Goal: Task Accomplishment & Management: Use online tool/utility

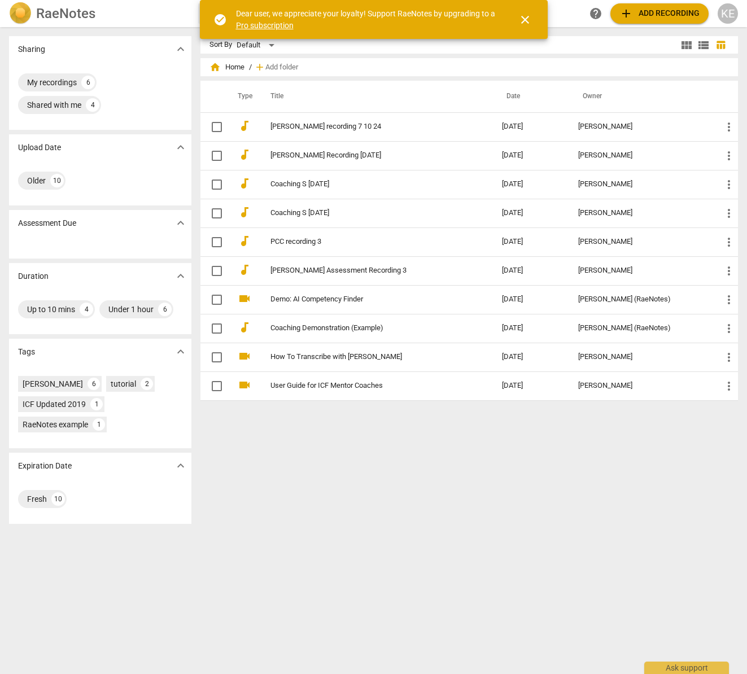
click at [653, 15] on span "add Add recording" at bounding box center [659, 14] width 80 height 14
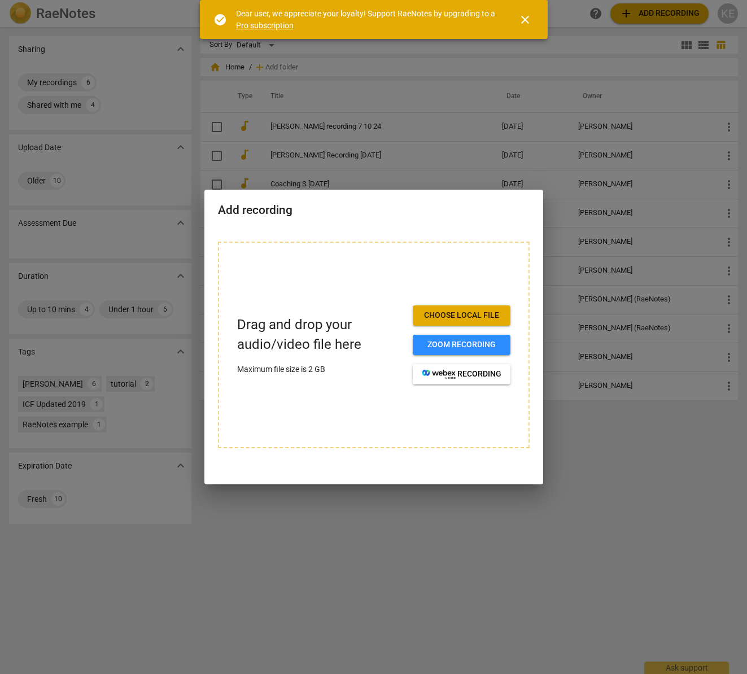
click at [451, 318] on span "Choose local file" at bounding box center [462, 315] width 80 height 11
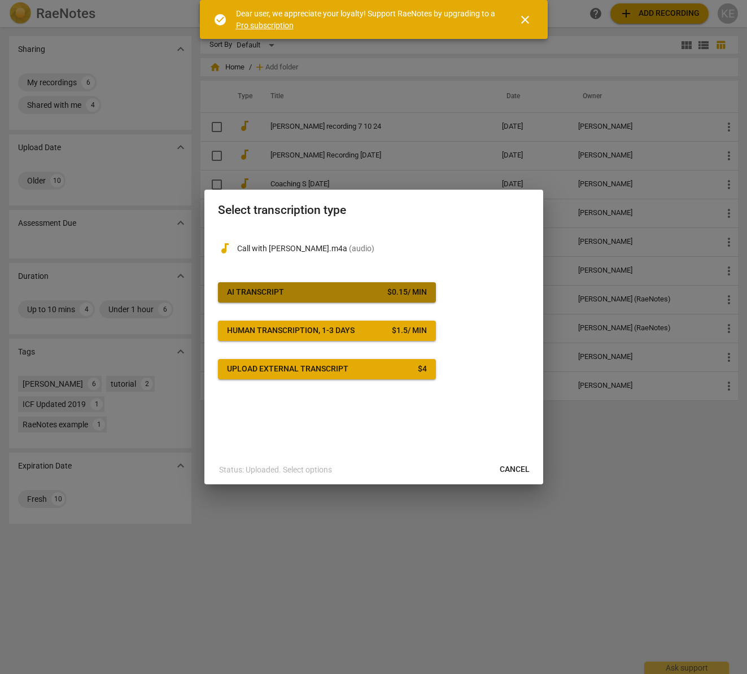
click at [315, 295] on span "AI Transcript $ 0.15 / min" at bounding box center [327, 292] width 200 height 11
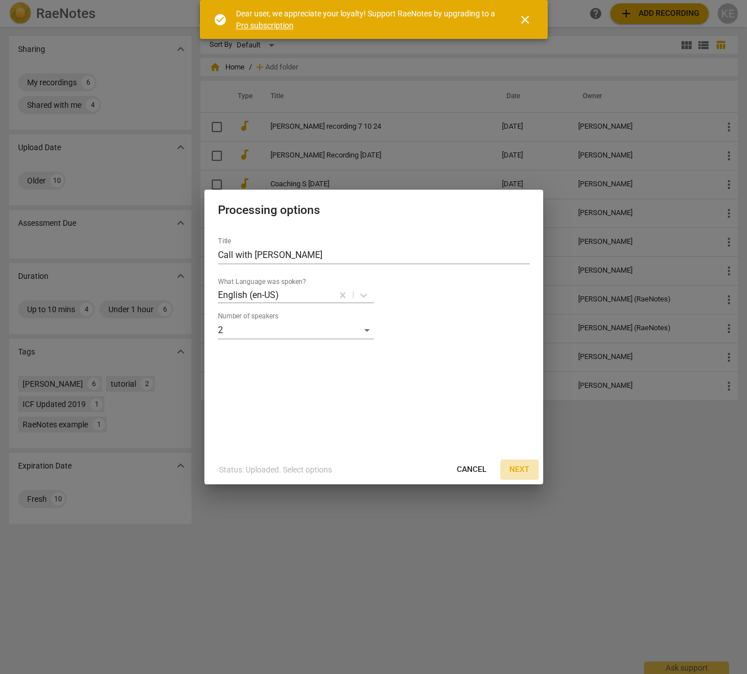
click at [517, 468] on span "Next" at bounding box center [519, 469] width 20 height 11
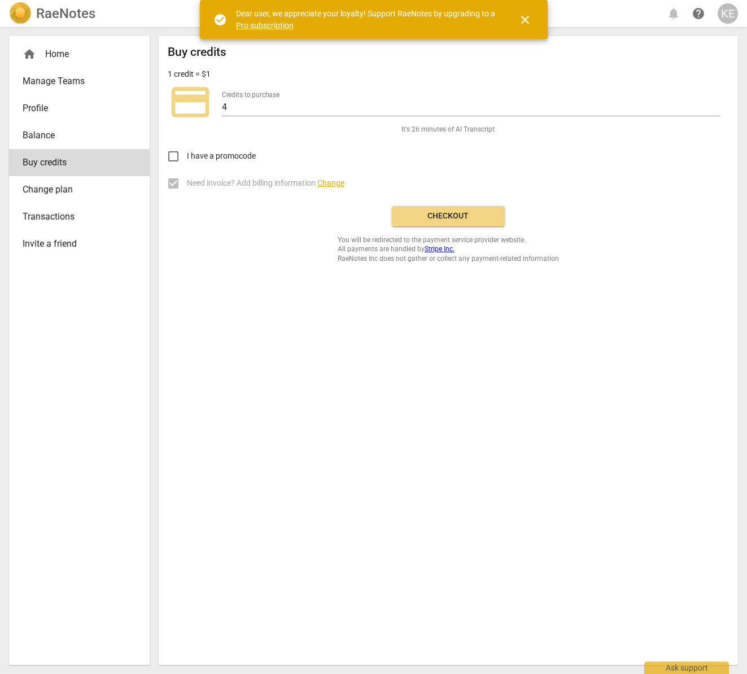
click at [267, 26] on link "Pro subscription" at bounding box center [265, 25] width 58 height 9
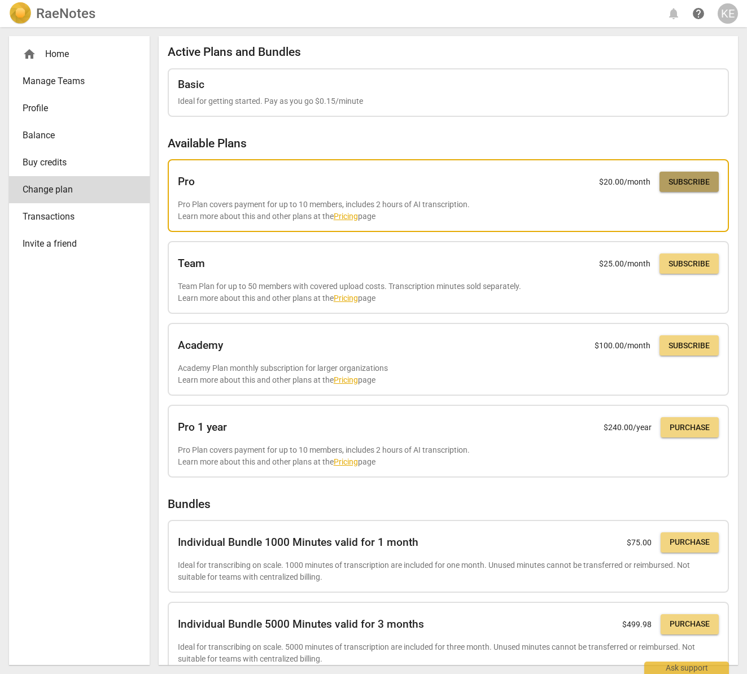
click at [679, 184] on span "Subscribe" at bounding box center [689, 182] width 41 height 11
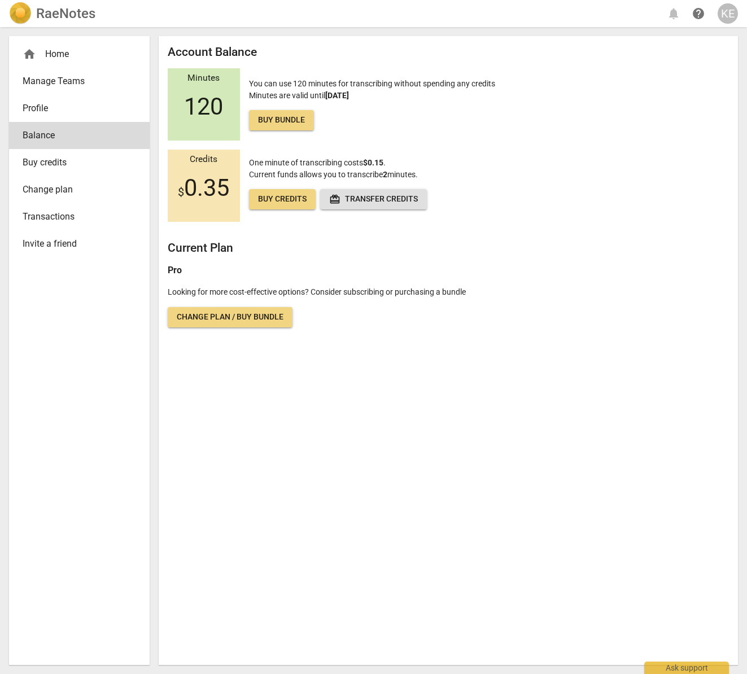
click at [208, 117] on span "120" at bounding box center [203, 106] width 39 height 27
click at [58, 58] on div "home Home" at bounding box center [75, 54] width 104 height 14
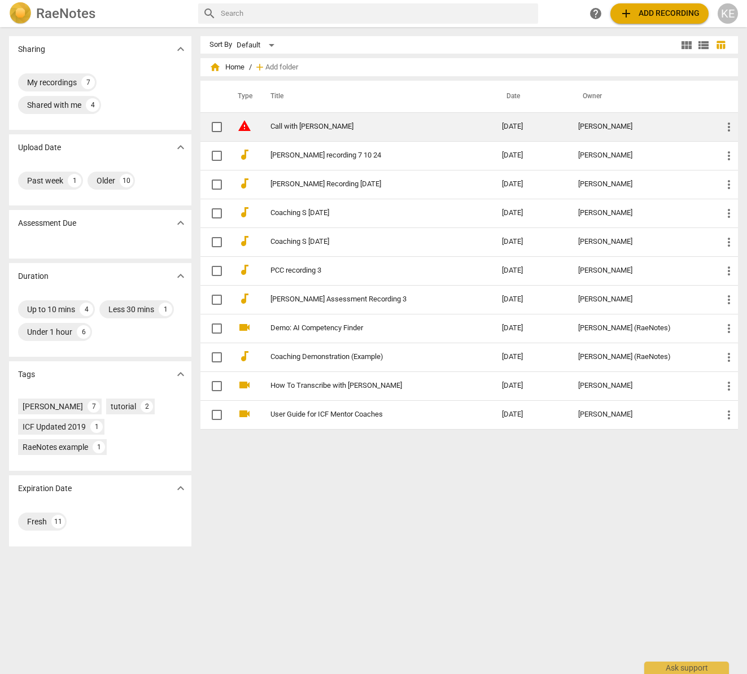
click at [320, 128] on link "Call with [PERSON_NAME]" at bounding box center [365, 127] width 191 height 8
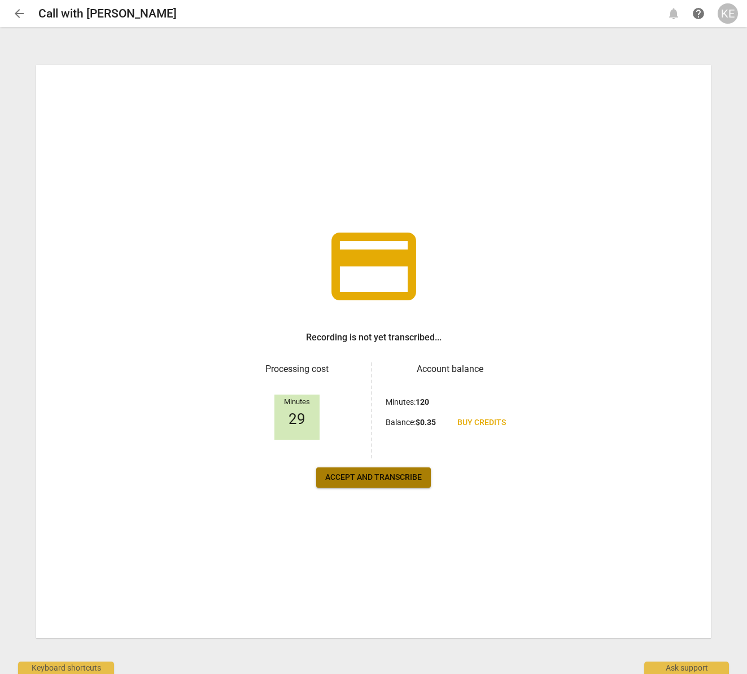
click at [373, 480] on span "Accept and transcribe" at bounding box center [373, 477] width 97 height 11
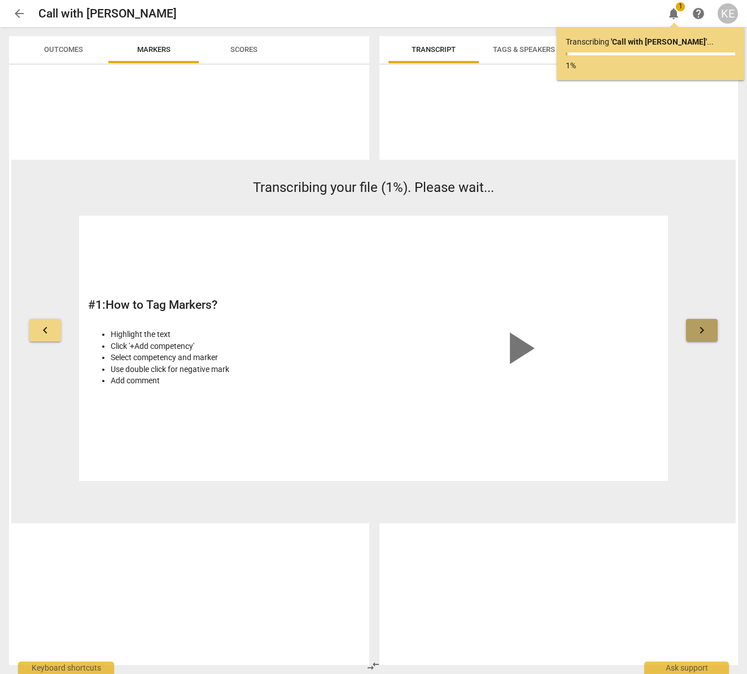
click at [707, 335] on span "keyboard_arrow_right" at bounding box center [702, 331] width 14 height 14
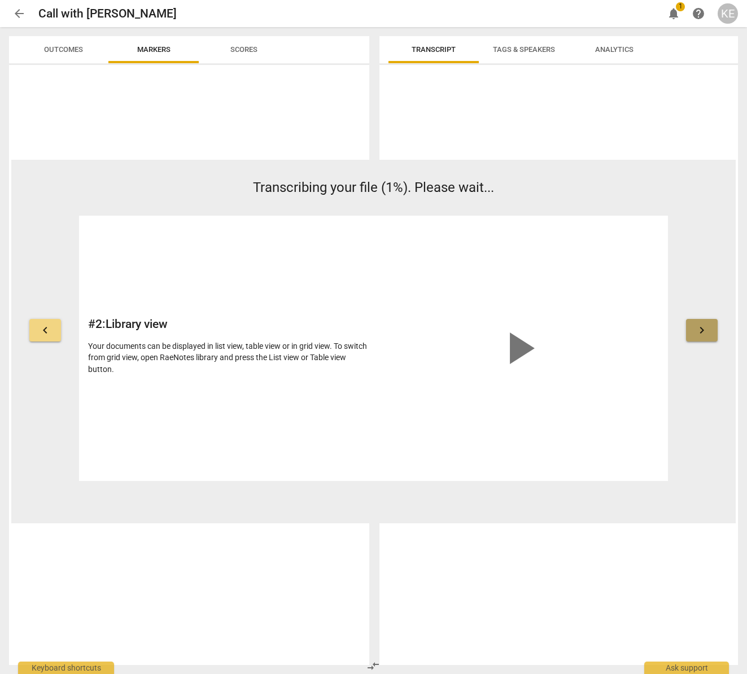
click at [707, 335] on span "keyboard_arrow_right" at bounding box center [702, 331] width 14 height 14
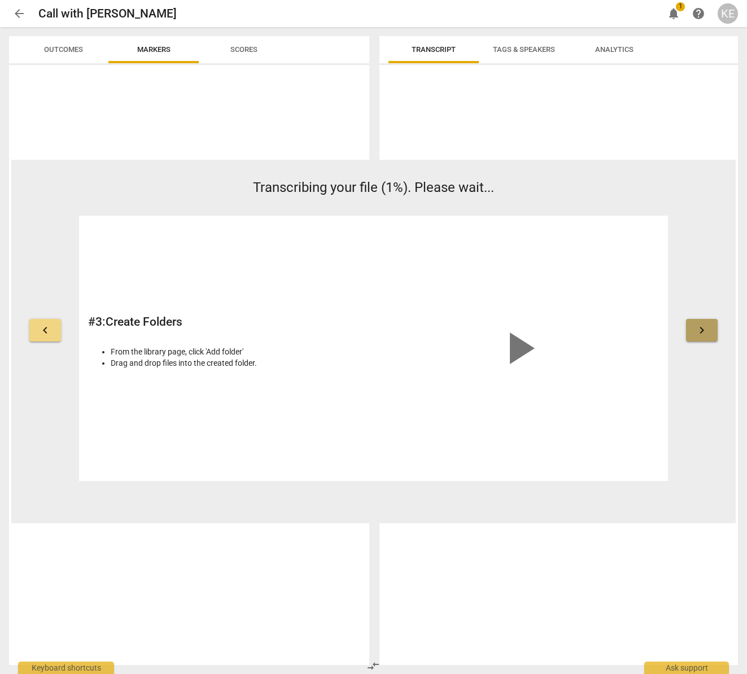
click at [707, 335] on span "keyboard_arrow_right" at bounding box center [702, 331] width 14 height 14
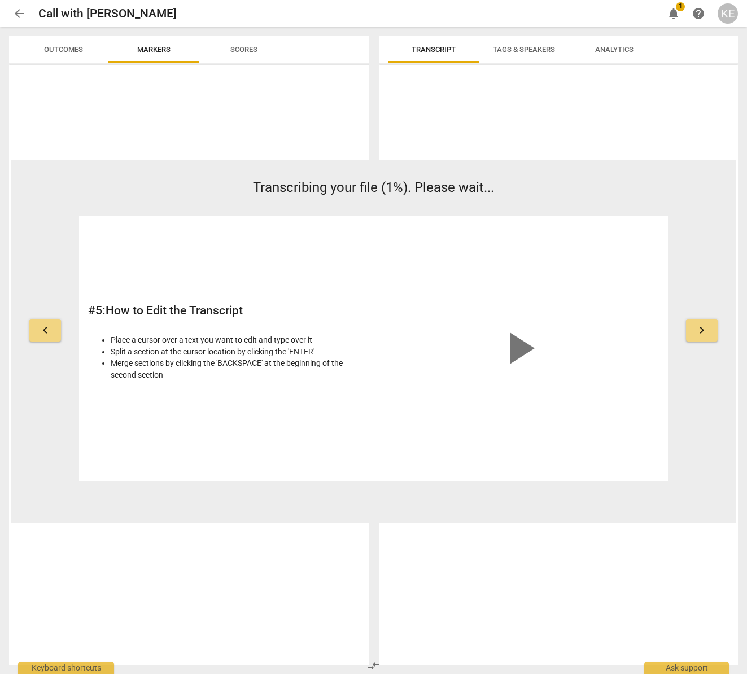
click at [707, 335] on span "keyboard_arrow_right" at bounding box center [702, 331] width 14 height 14
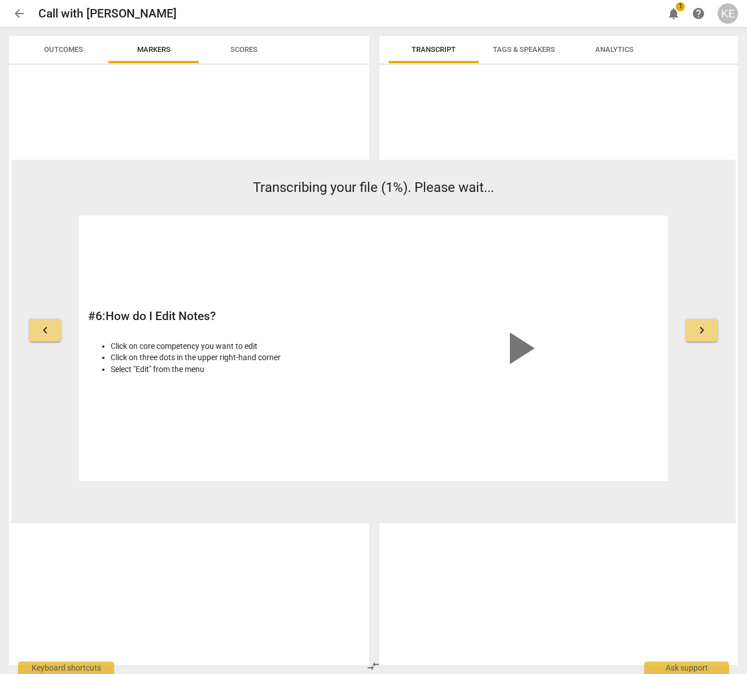
click at [707, 335] on span "keyboard_arrow_right" at bounding box center [702, 331] width 14 height 14
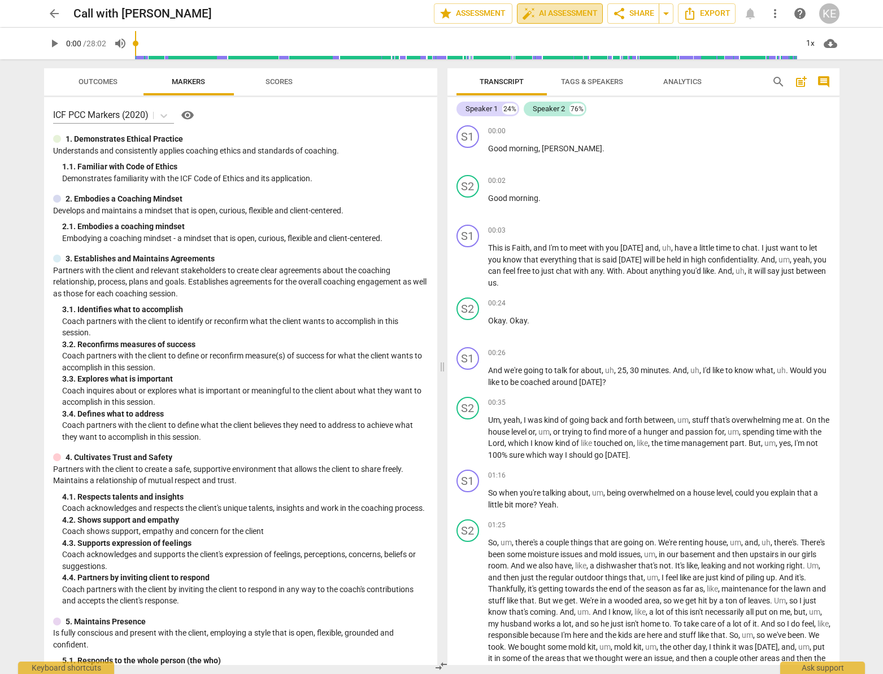
click at [534, 14] on span "auto_fix_high AI Assessment" at bounding box center [560, 14] width 76 height 14
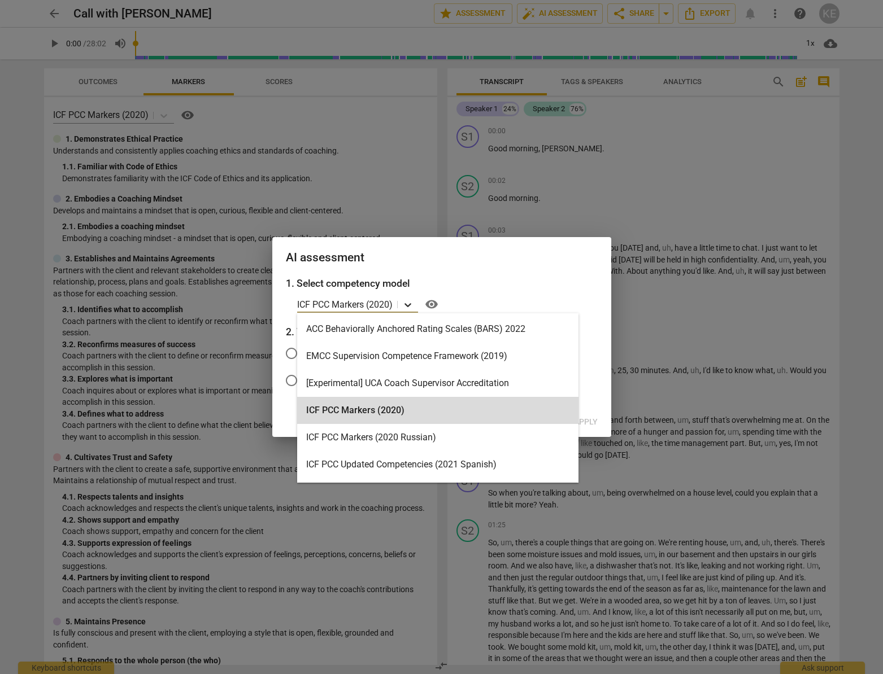
click at [405, 304] on icon at bounding box center [407, 305] width 7 height 4
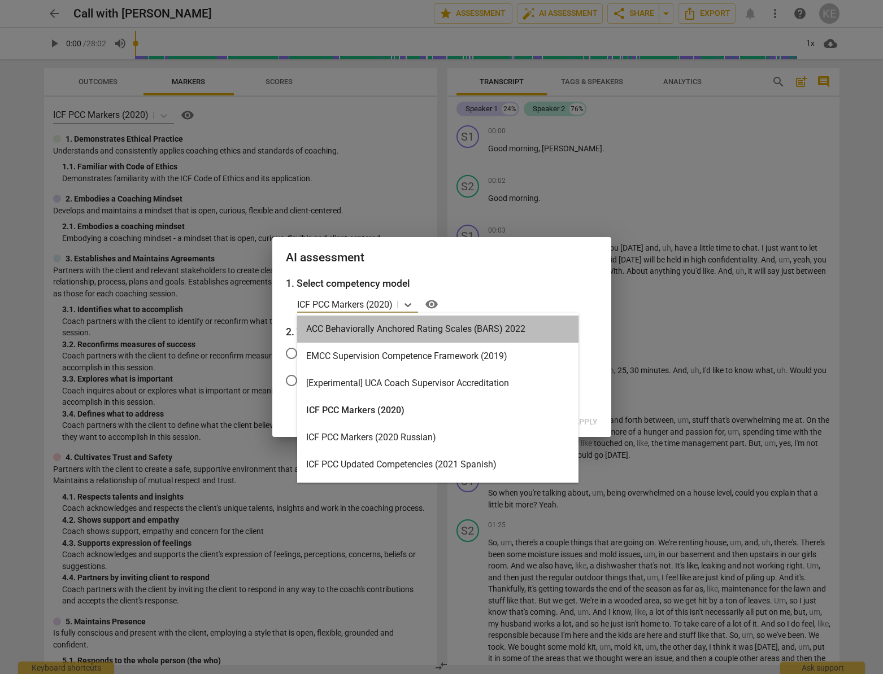
click at [386, 329] on div "ACC Behaviorally Anchored Rating Scales (BARS) 2022" at bounding box center [437, 329] width 281 height 27
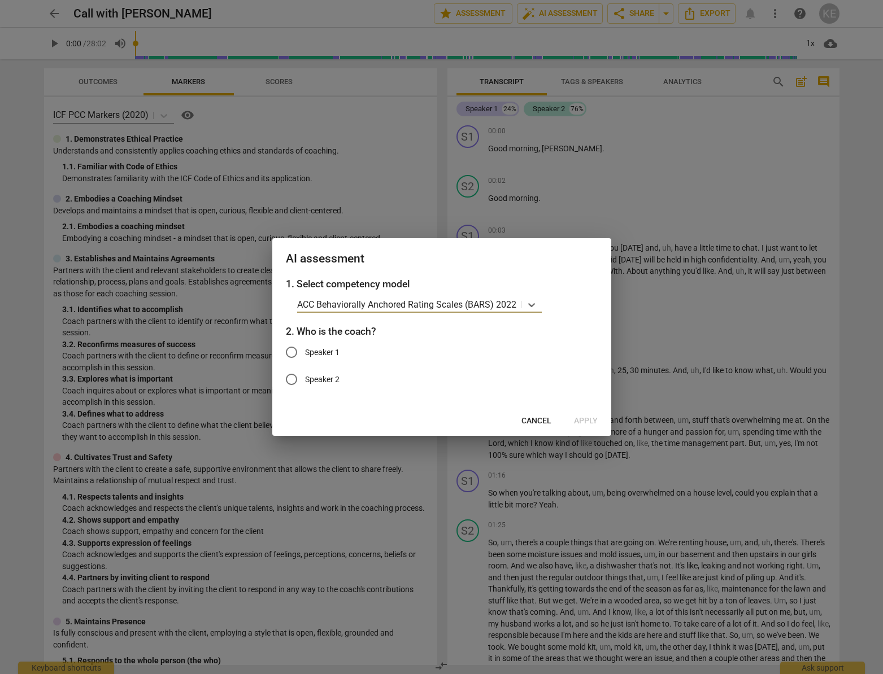
click at [291, 353] on input "Speaker 1" at bounding box center [291, 352] width 27 height 27
radio input "true"
click at [585, 423] on span "Apply" at bounding box center [586, 421] width 24 height 11
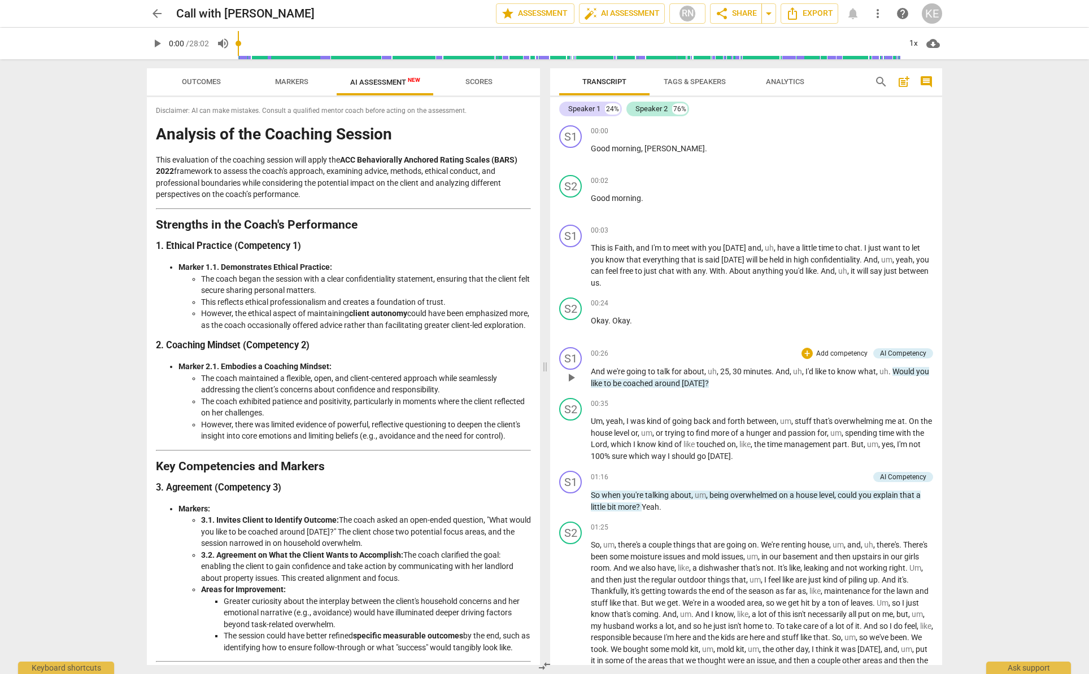
scroll to position [44, 0]
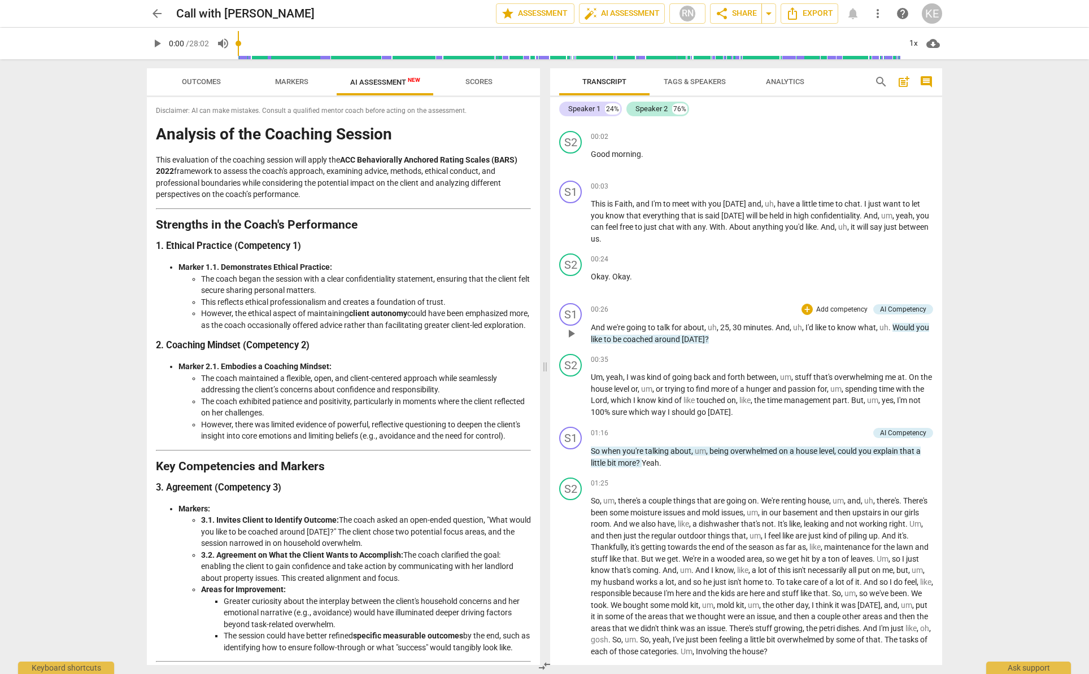
click at [682, 338] on span "around" at bounding box center [667, 339] width 27 height 9
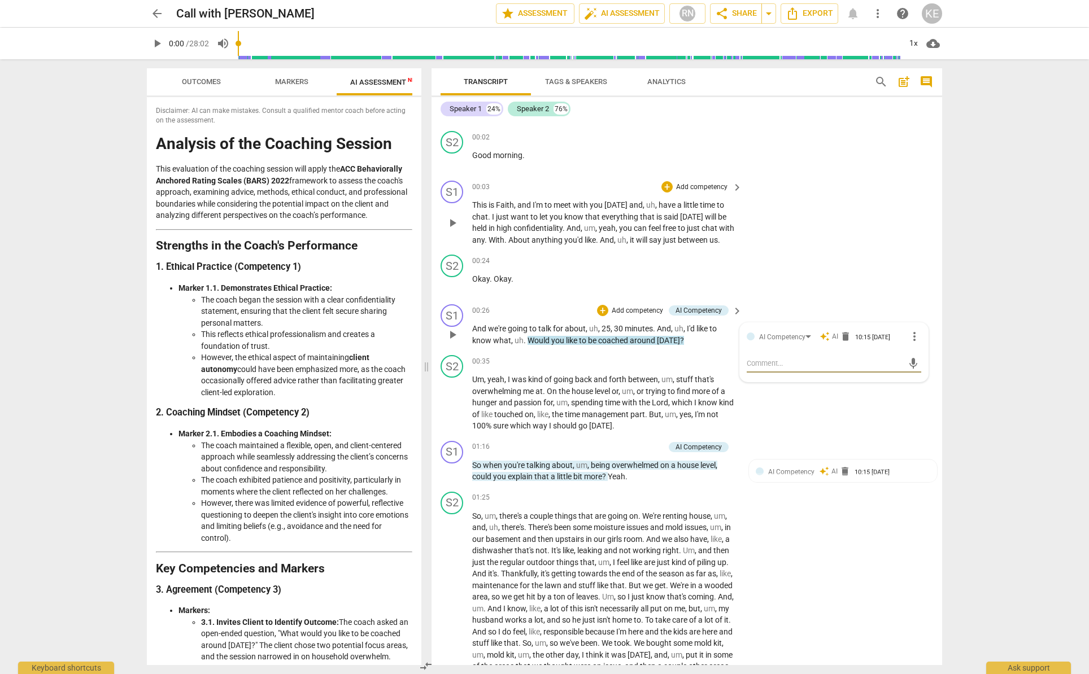
click at [747, 228] on div "S1 play_arrow pause 00:03 + Add competency keyboard_arrow_right This is Faith ,…" at bounding box center [686, 213] width 510 height 74
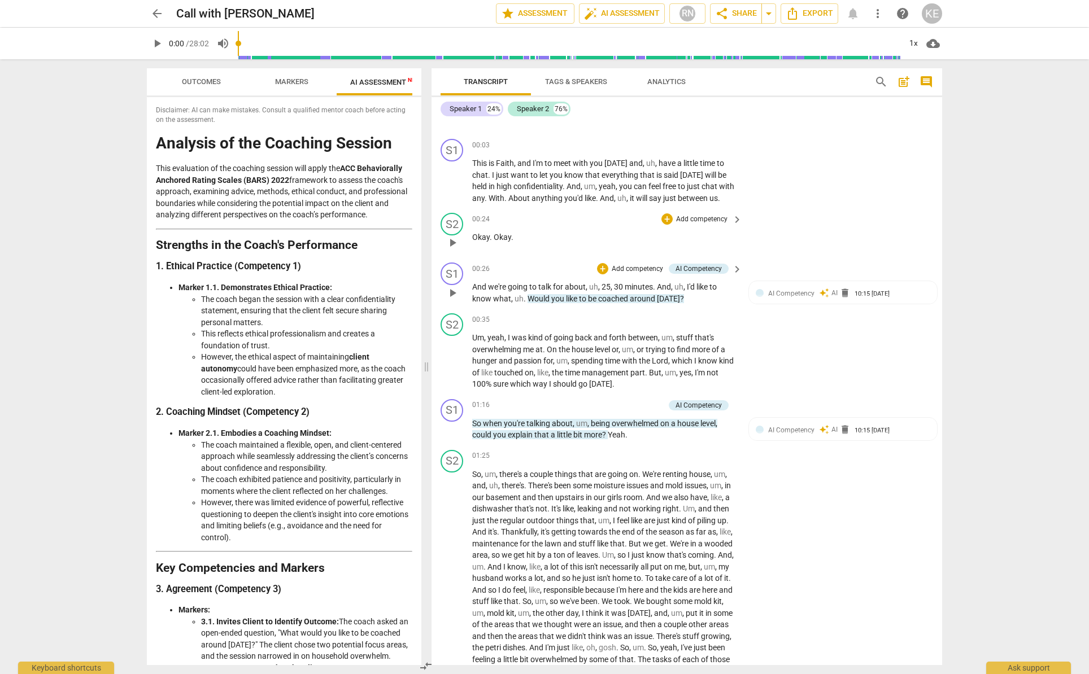
scroll to position [0, 0]
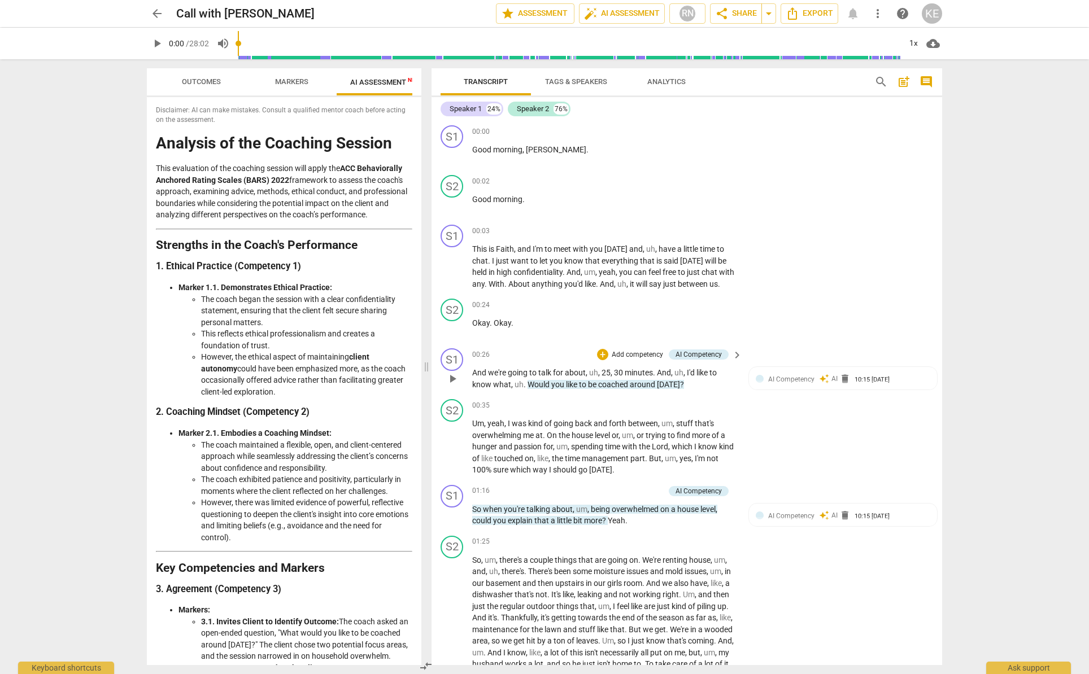
click at [191, 81] on span "Outcomes" at bounding box center [201, 81] width 39 height 8
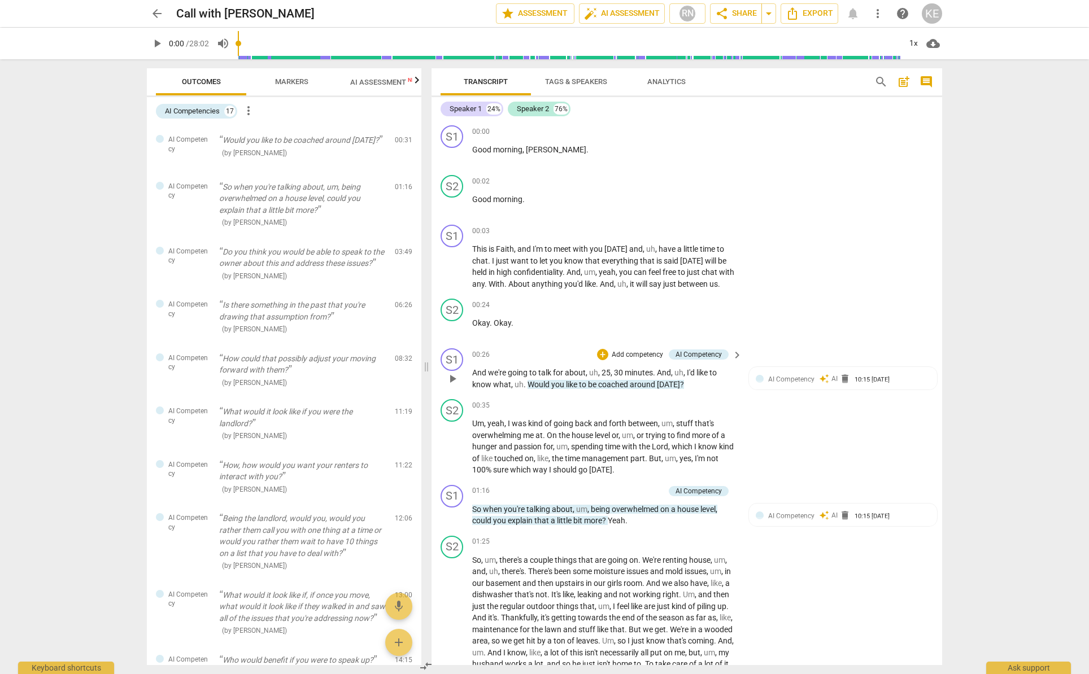
click at [284, 81] on span "Markers" at bounding box center [291, 81] width 33 height 8
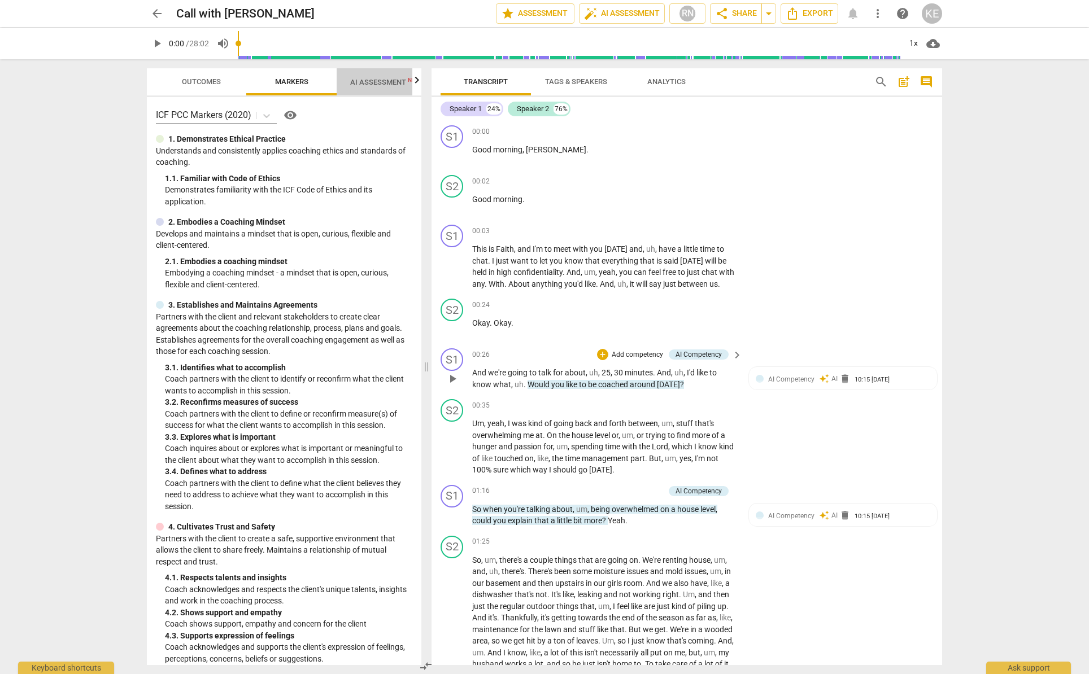
click at [381, 81] on span "AI Assessment New" at bounding box center [385, 82] width 70 height 8
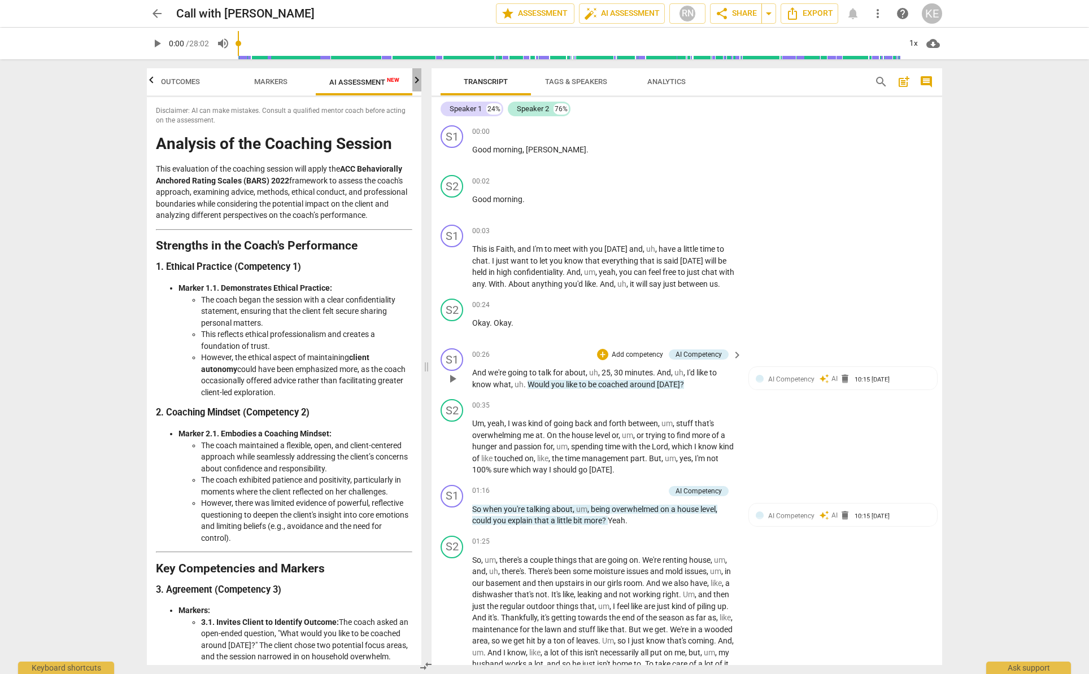
click at [416, 81] on icon "button" at bounding box center [417, 80] width 14 height 14
click at [377, 79] on span "Scores" at bounding box center [367, 81] width 27 height 8
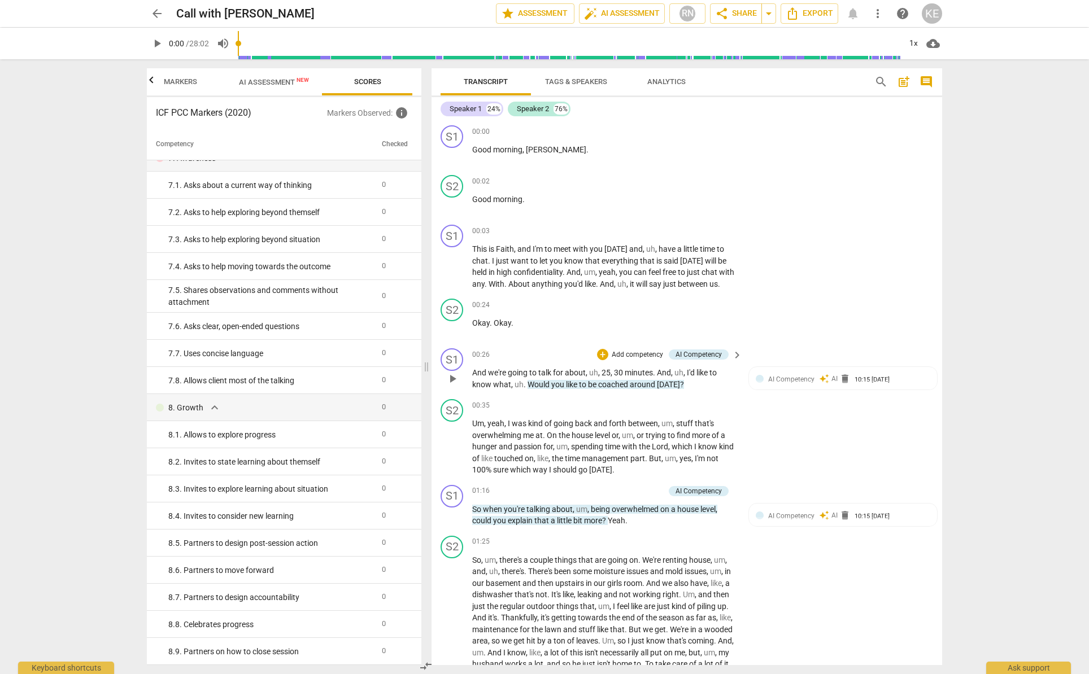
scroll to position [0, 0]
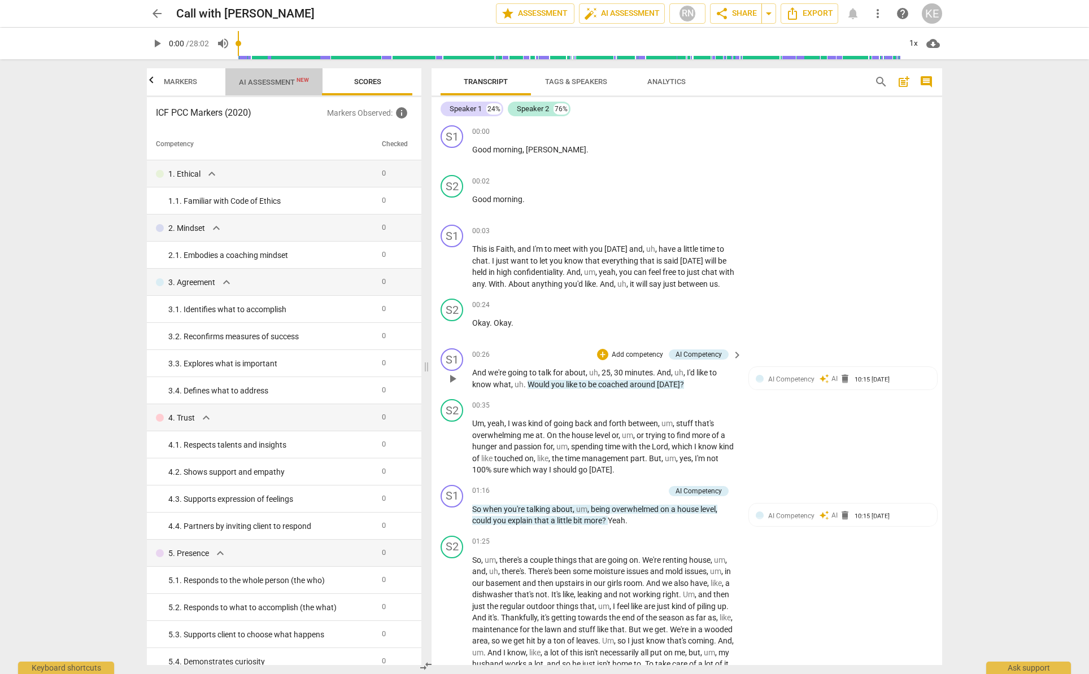
click at [280, 81] on span "AI Assessment New" at bounding box center [274, 82] width 70 height 8
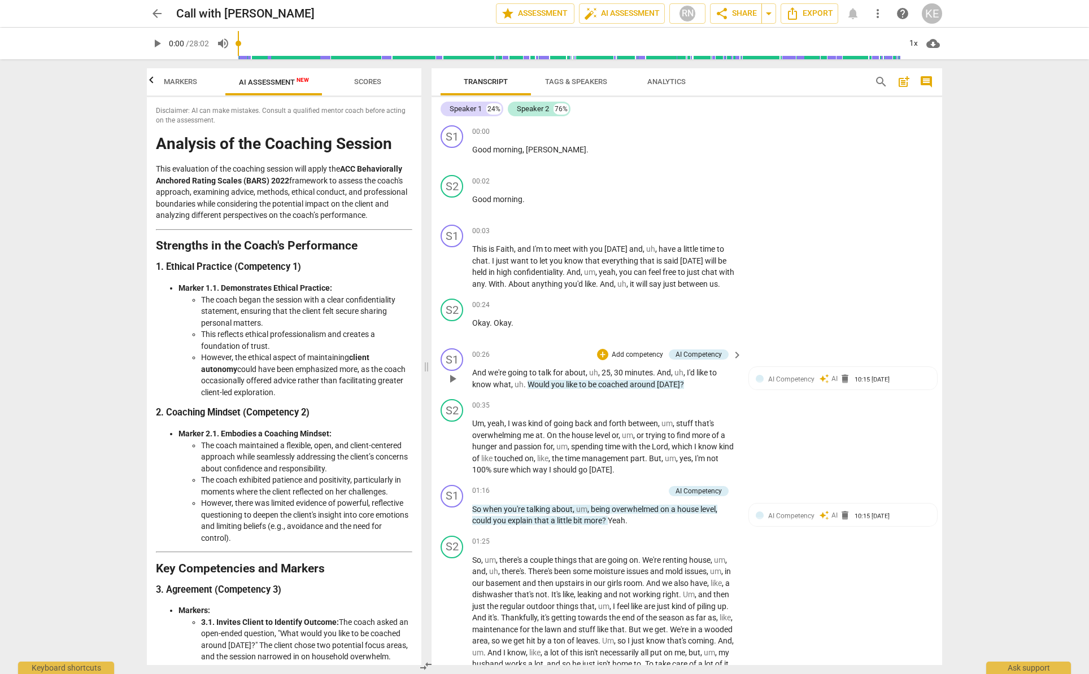
click at [169, 80] on span "Markers" at bounding box center [180, 81] width 33 height 8
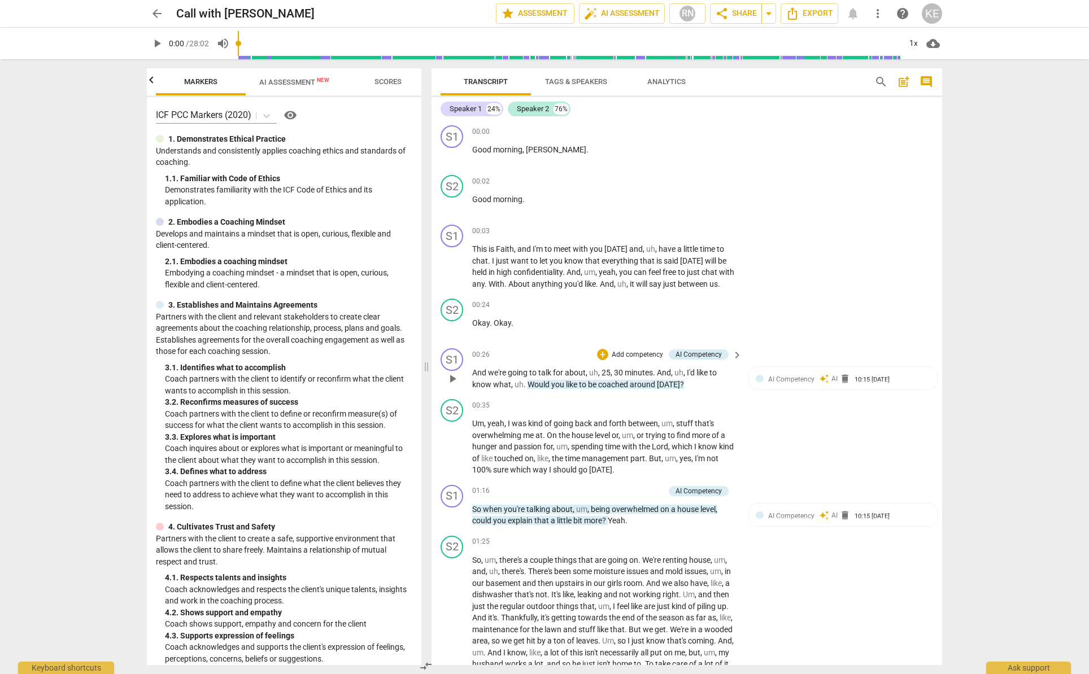
scroll to position [0, 90]
click at [470, 80] on span "Transcript" at bounding box center [486, 81] width 44 height 8
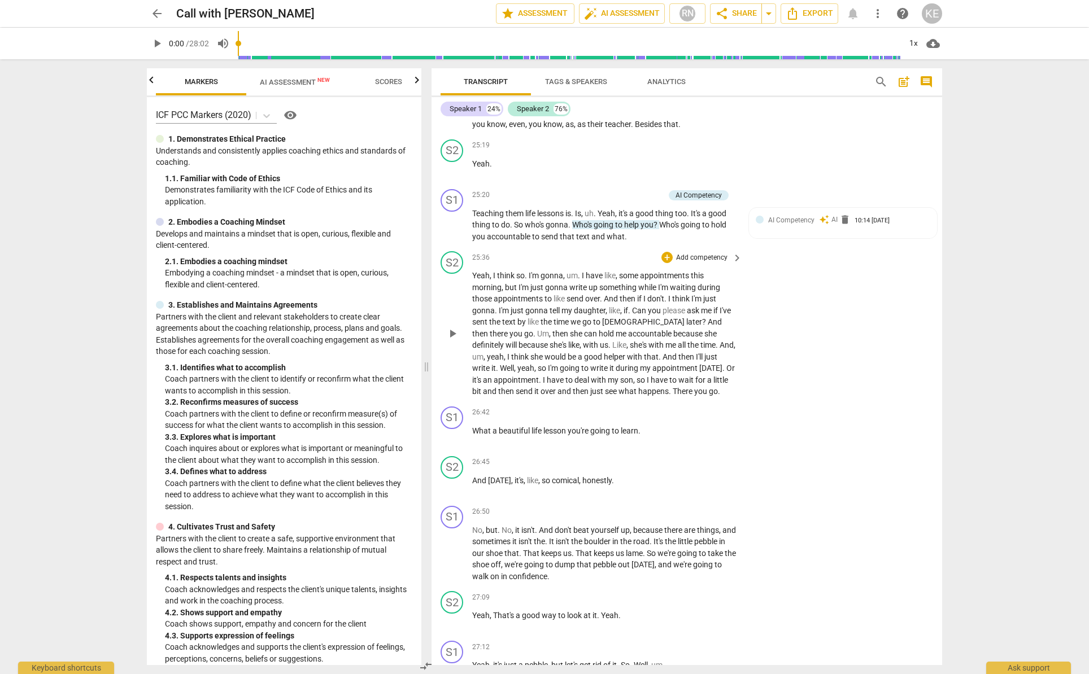
scroll to position [5736, 0]
